Goal: Navigation & Orientation: Find specific page/section

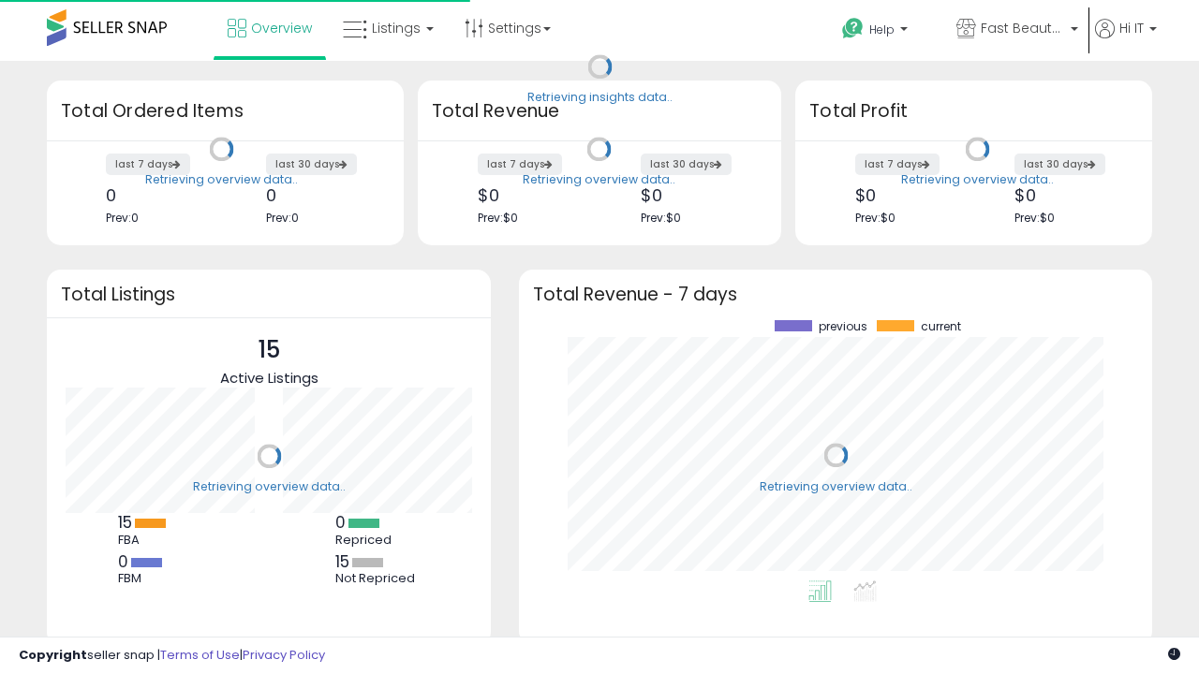
scroll to position [260, 596]
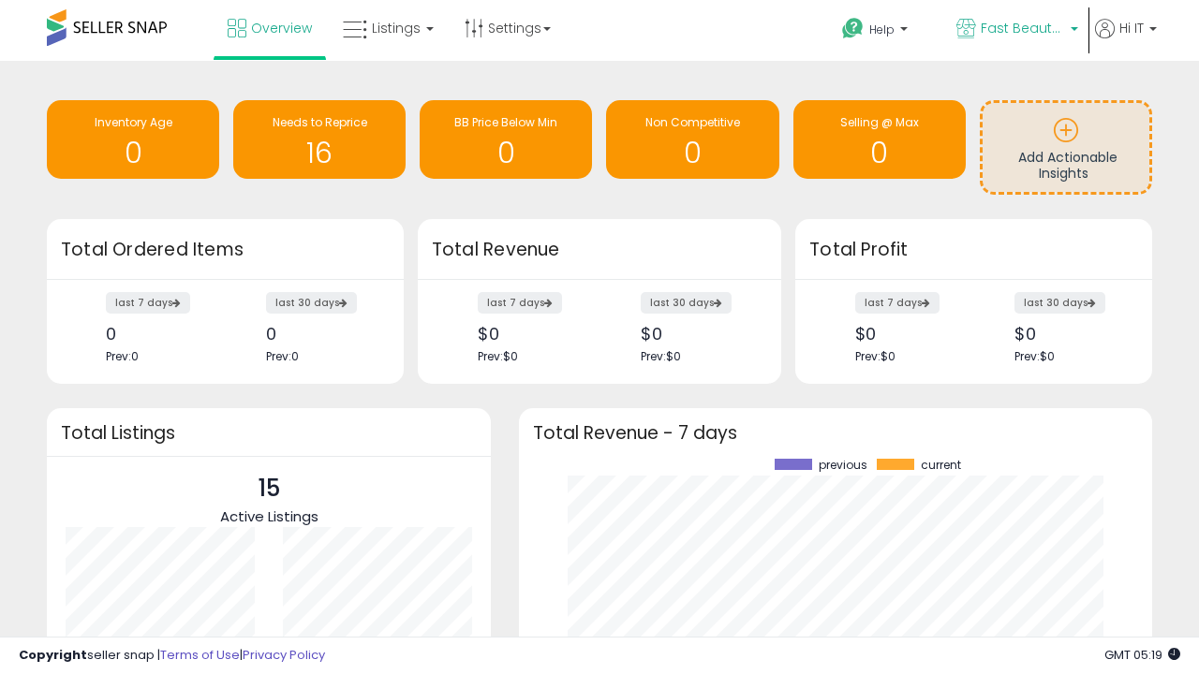
click at [1015, 30] on span "Fast Beauty ([GEOGRAPHIC_DATA])" at bounding box center [1023, 28] width 84 height 19
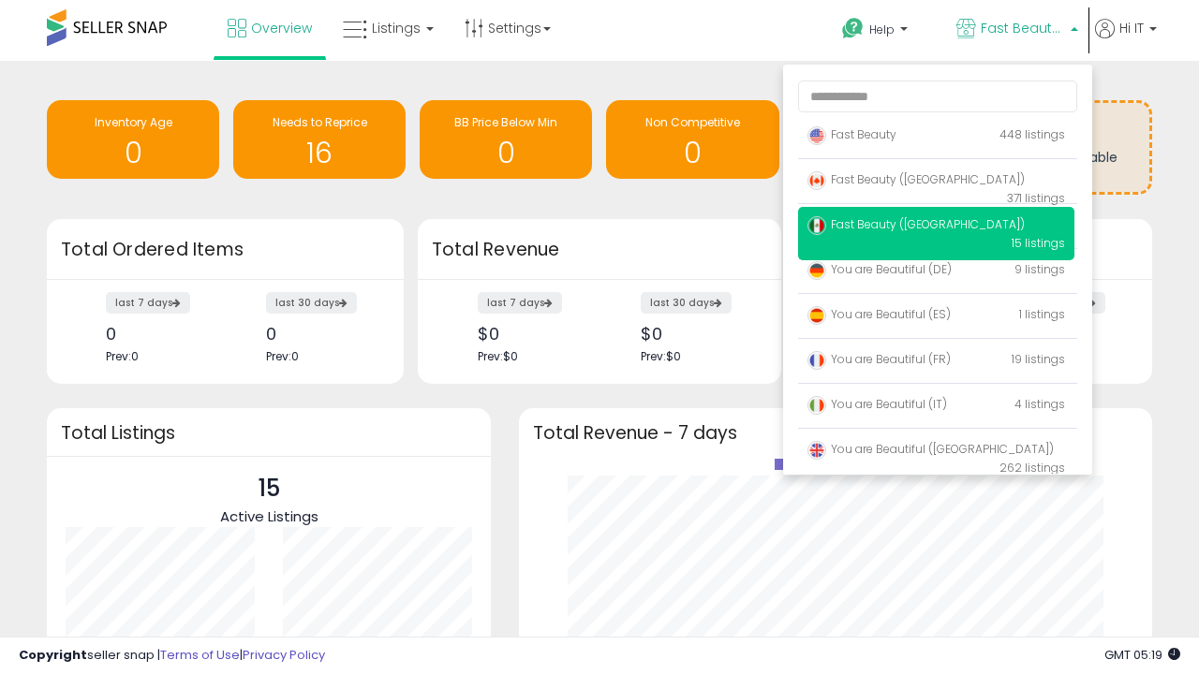
click at [936, 407] on span "You are Beautiful (IT)" at bounding box center [877, 404] width 140 height 16
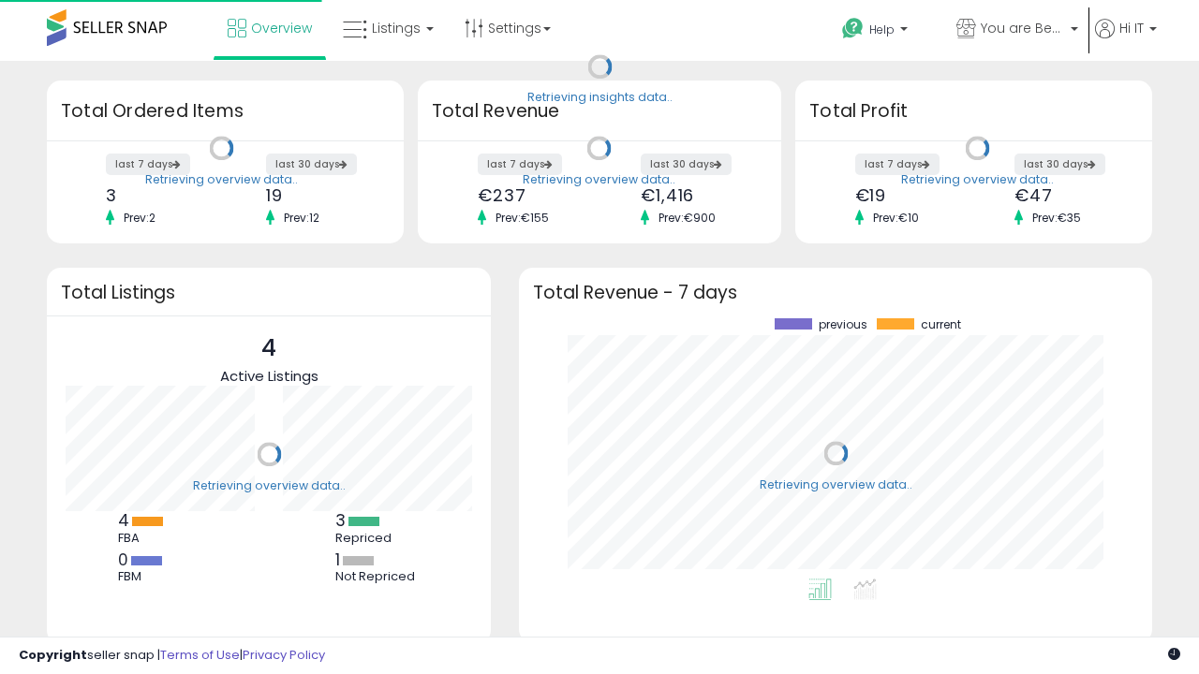
scroll to position [260, 596]
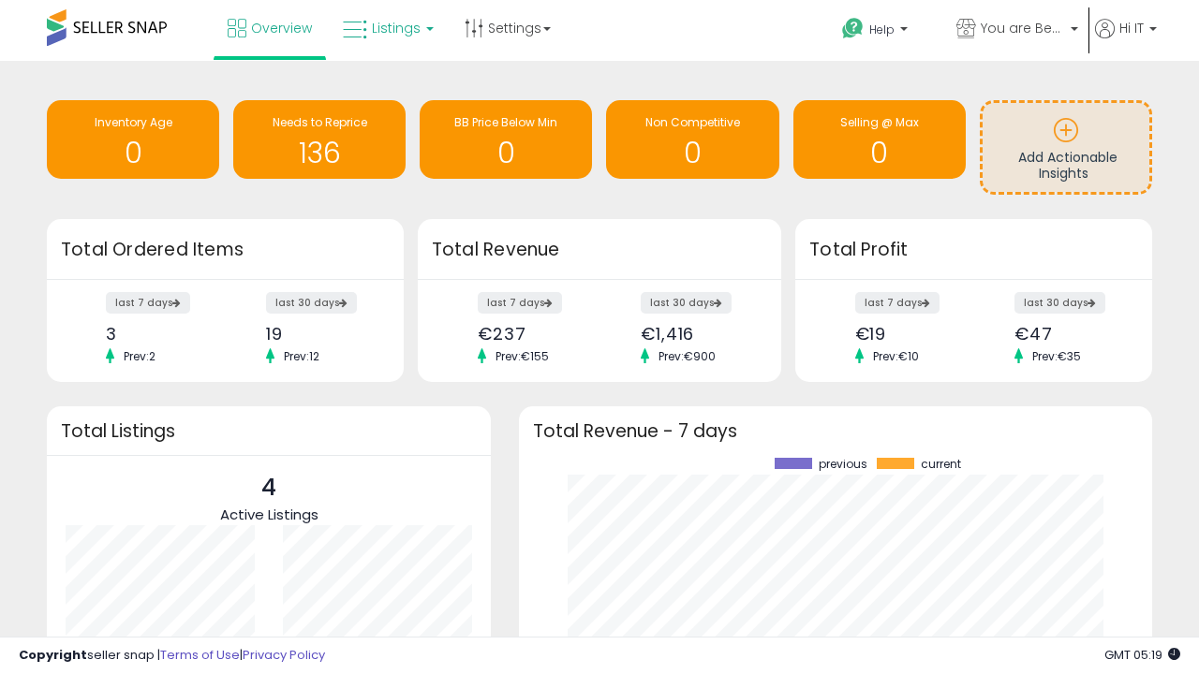
click at [386, 28] on span "Listings" at bounding box center [396, 28] width 49 height 19
